Goal: Transaction & Acquisition: Purchase product/service

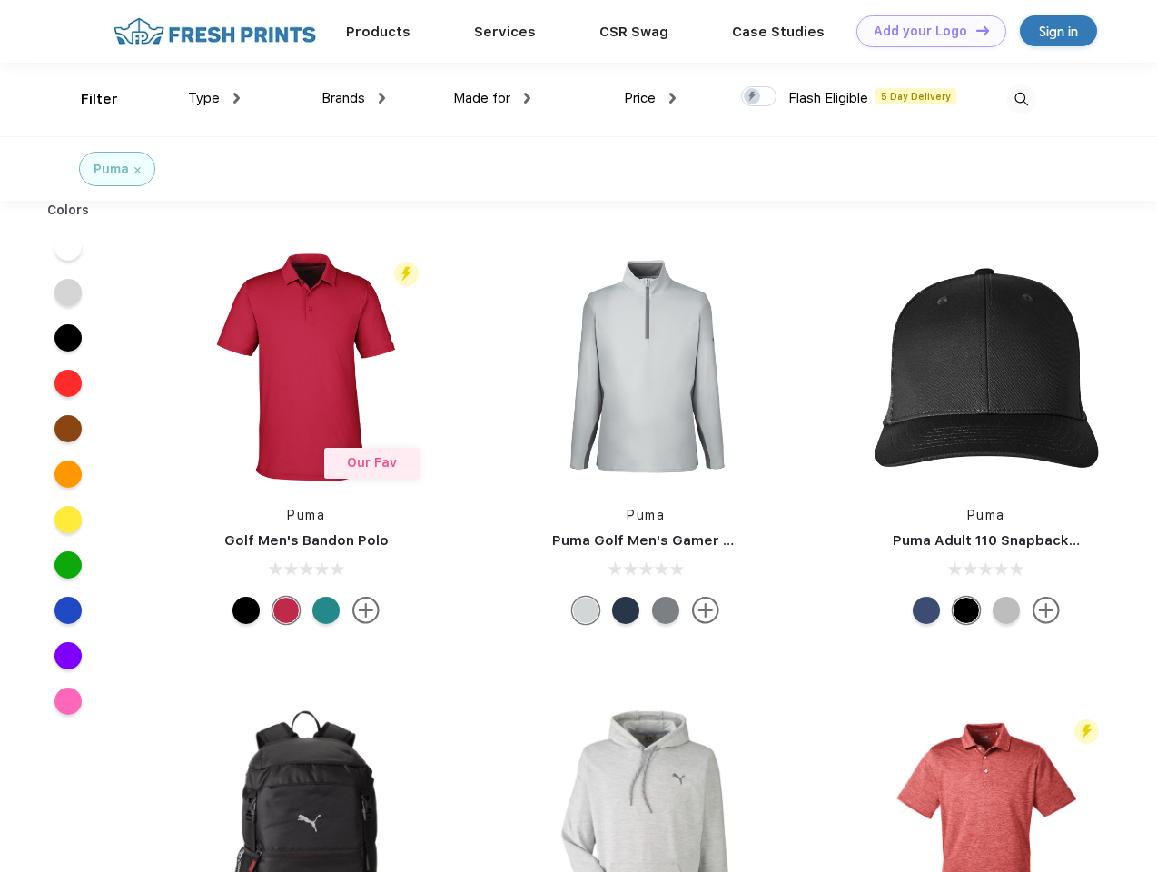
click at [925, 31] on link "Add your Logo Design Tool" at bounding box center [931, 31] width 150 height 32
click at [0, 0] on div "Design Tool" at bounding box center [0, 0] width 0 height 0
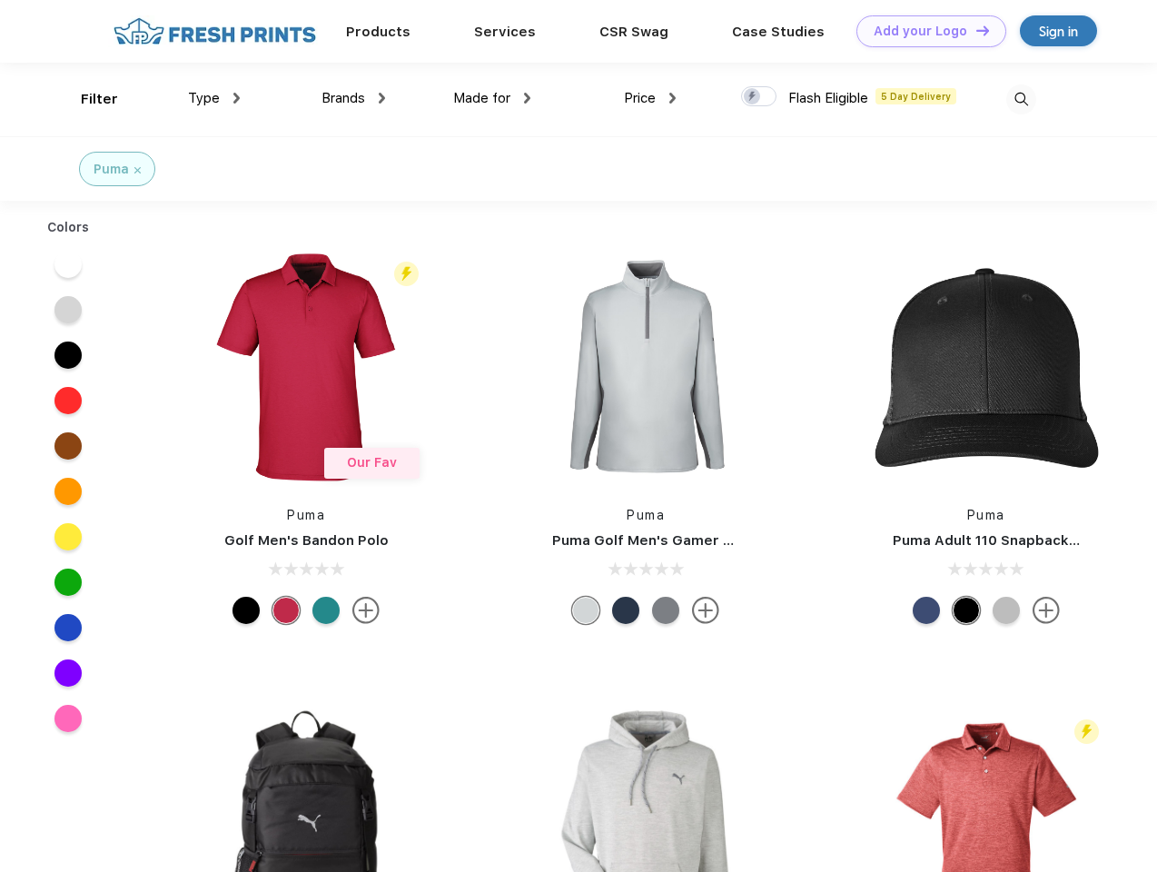
click at [974, 30] on link "Add your Logo Design Tool" at bounding box center [931, 31] width 150 height 32
click at [87, 99] on div "Filter" at bounding box center [99, 99] width 37 height 21
click at [214, 98] on span "Type" at bounding box center [204, 98] width 32 height 16
click at [353, 98] on span "Brands" at bounding box center [343, 98] width 44 height 16
click at [492, 98] on span "Made for" at bounding box center [481, 98] width 57 height 16
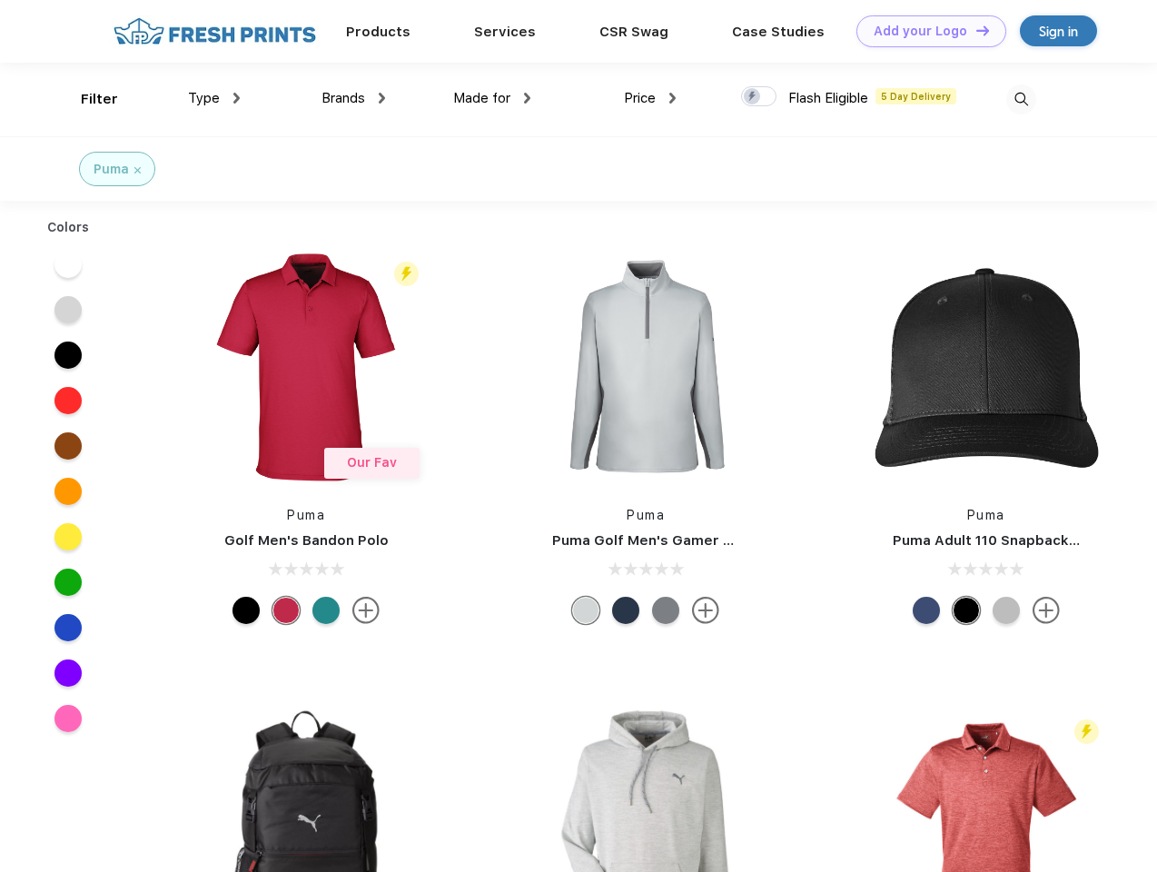
click at [650, 98] on span "Price" at bounding box center [640, 98] width 32 height 16
click at [759, 97] on div at bounding box center [758, 96] width 35 height 20
click at [753, 97] on input "checkbox" at bounding box center [747, 91] width 12 height 12
click at [1021, 99] on img at bounding box center [1021, 99] width 30 height 30
